Goal: Information Seeking & Learning: Learn about a topic

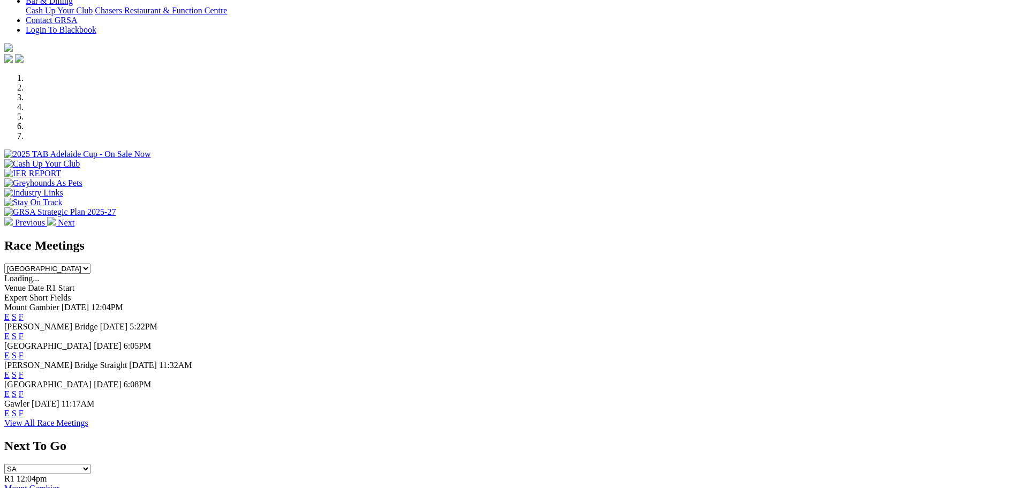
scroll to position [268, 0]
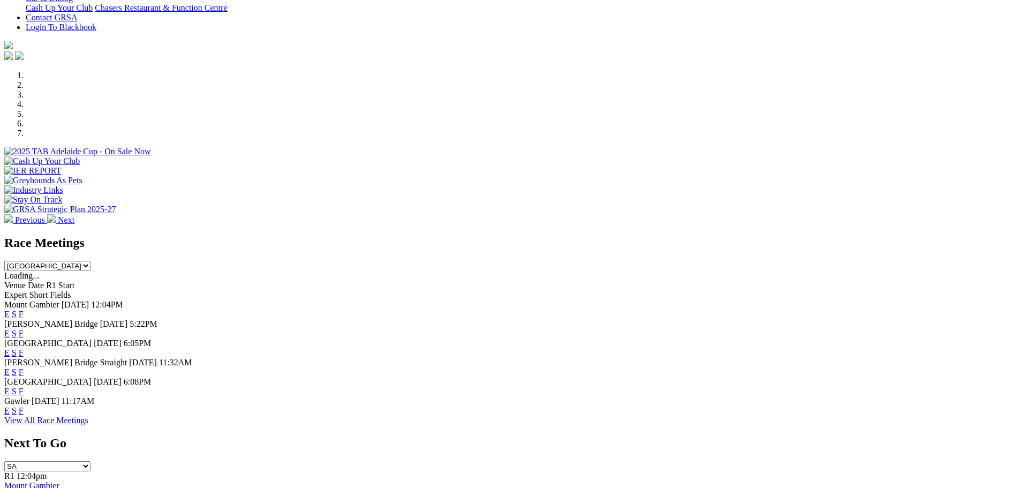
click at [24, 329] on link "F" at bounding box center [21, 333] width 5 height 9
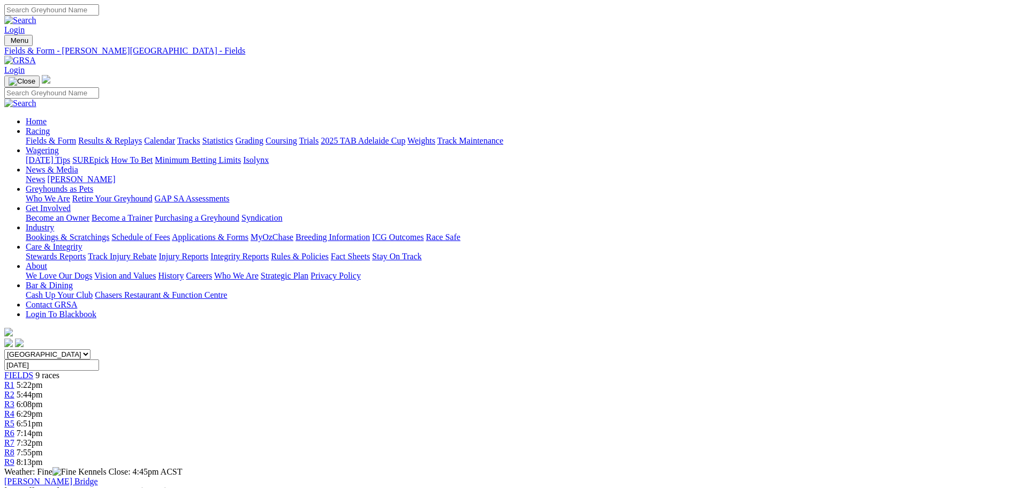
click at [76, 136] on link "Fields & Form" at bounding box center [51, 140] width 50 height 9
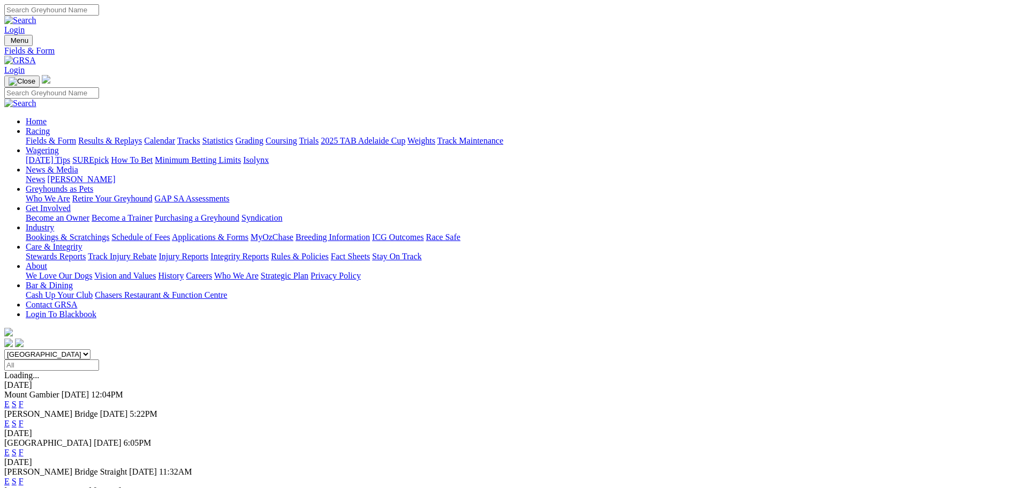
click at [10, 477] on link "E" at bounding box center [6, 481] width 5 height 9
